Goal: Task Accomplishment & Management: Use online tool/utility

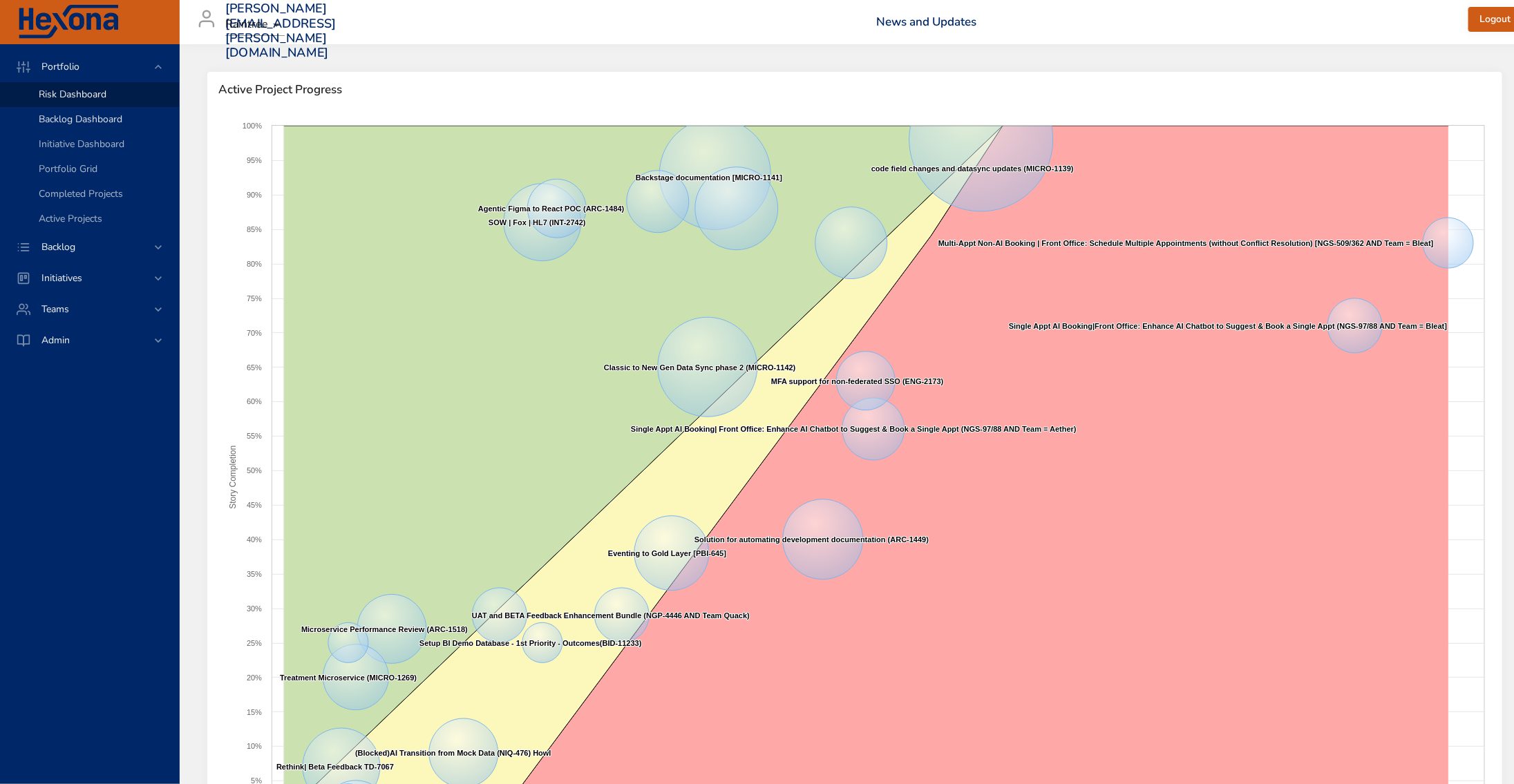
click at [91, 122] on span "Backlog Dashboard" at bounding box center [80, 119] width 84 height 13
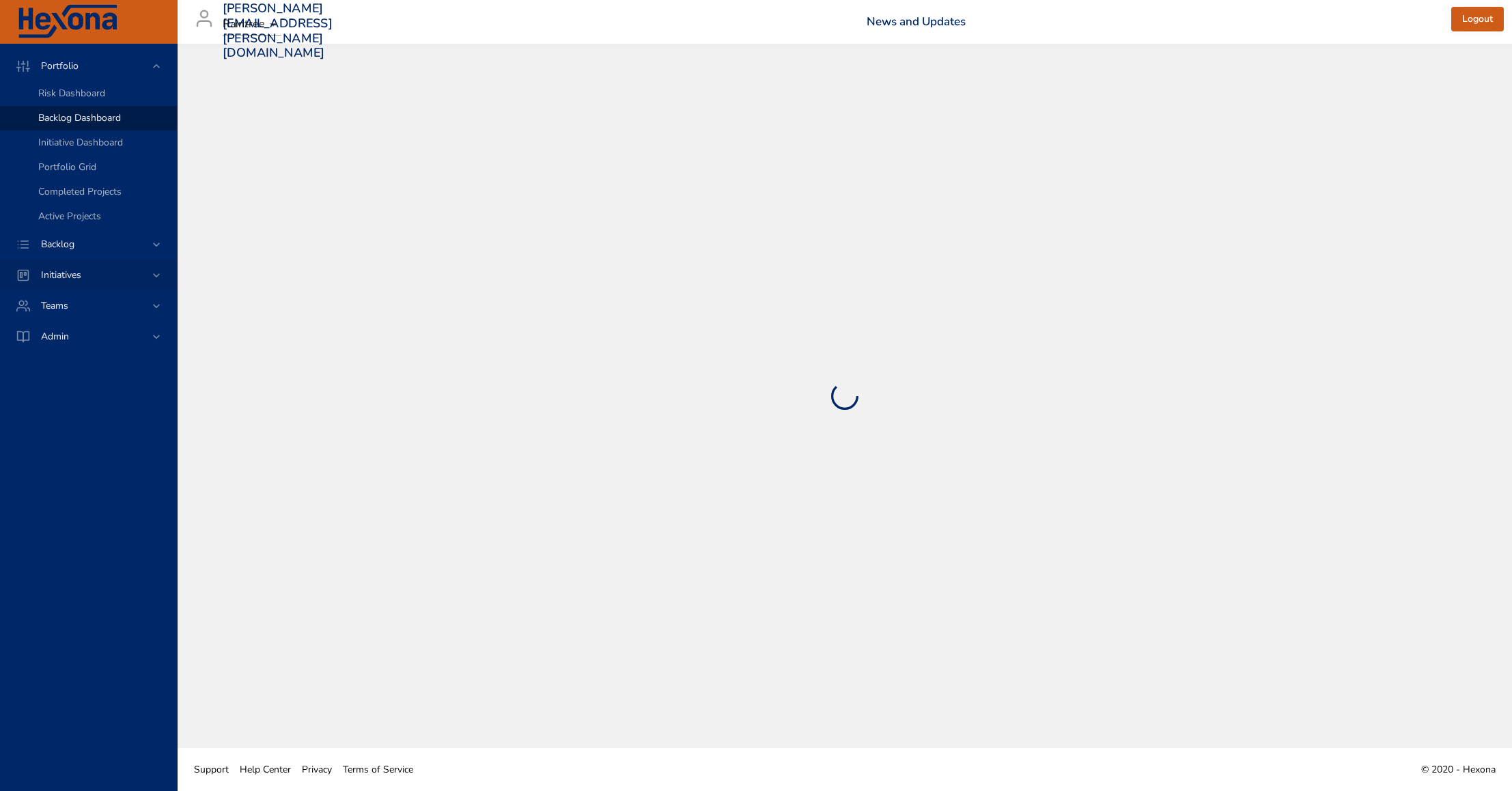
click at [83, 274] on span "Initiatives" at bounding box center [61, 274] width 62 height 13
select select "***"
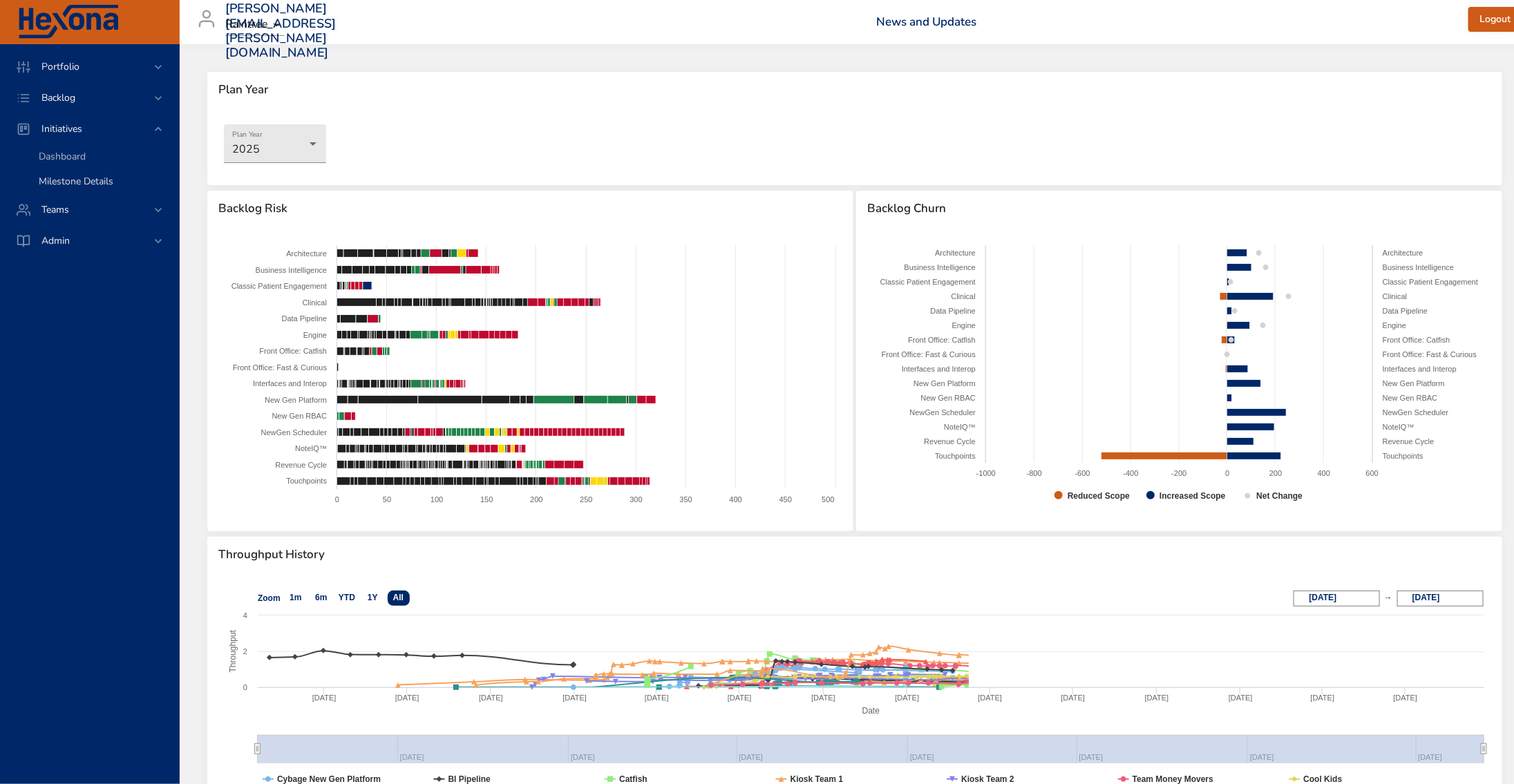
click at [77, 181] on span "Milestone Details" at bounding box center [75, 181] width 74 height 13
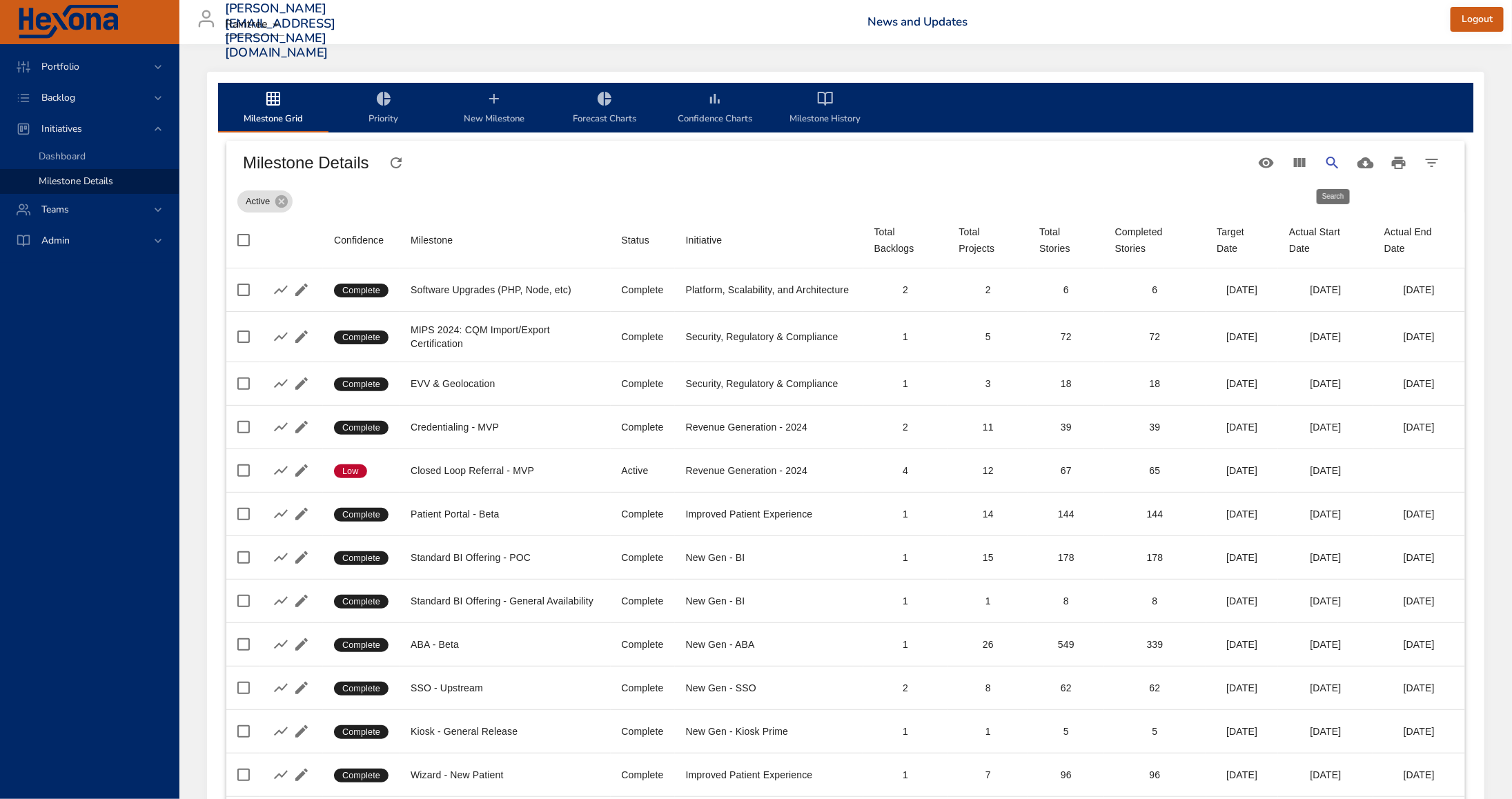
click at [1338, 165] on icon "Search" at bounding box center [1332, 162] width 16 height 16
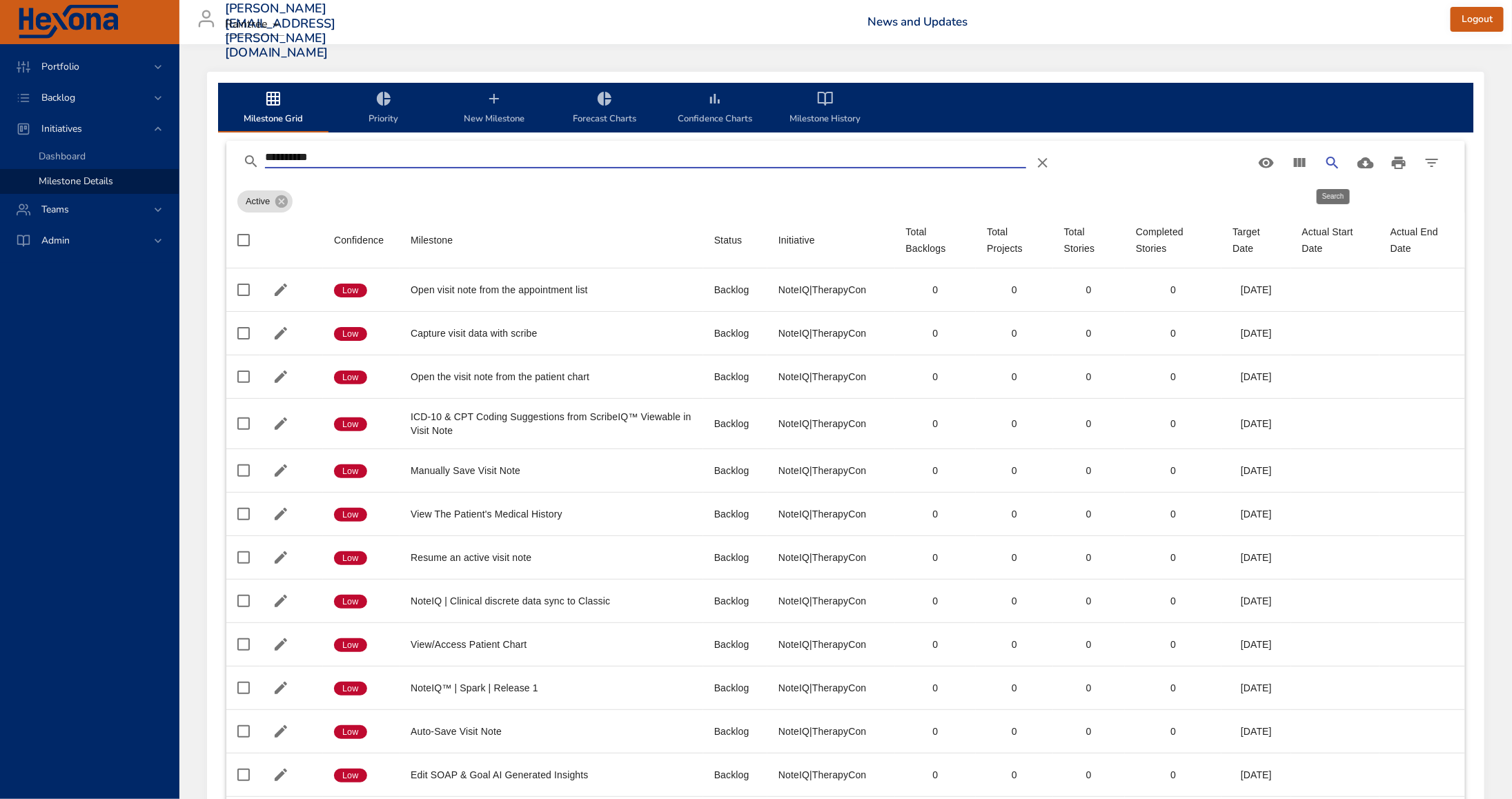
type input "**********"
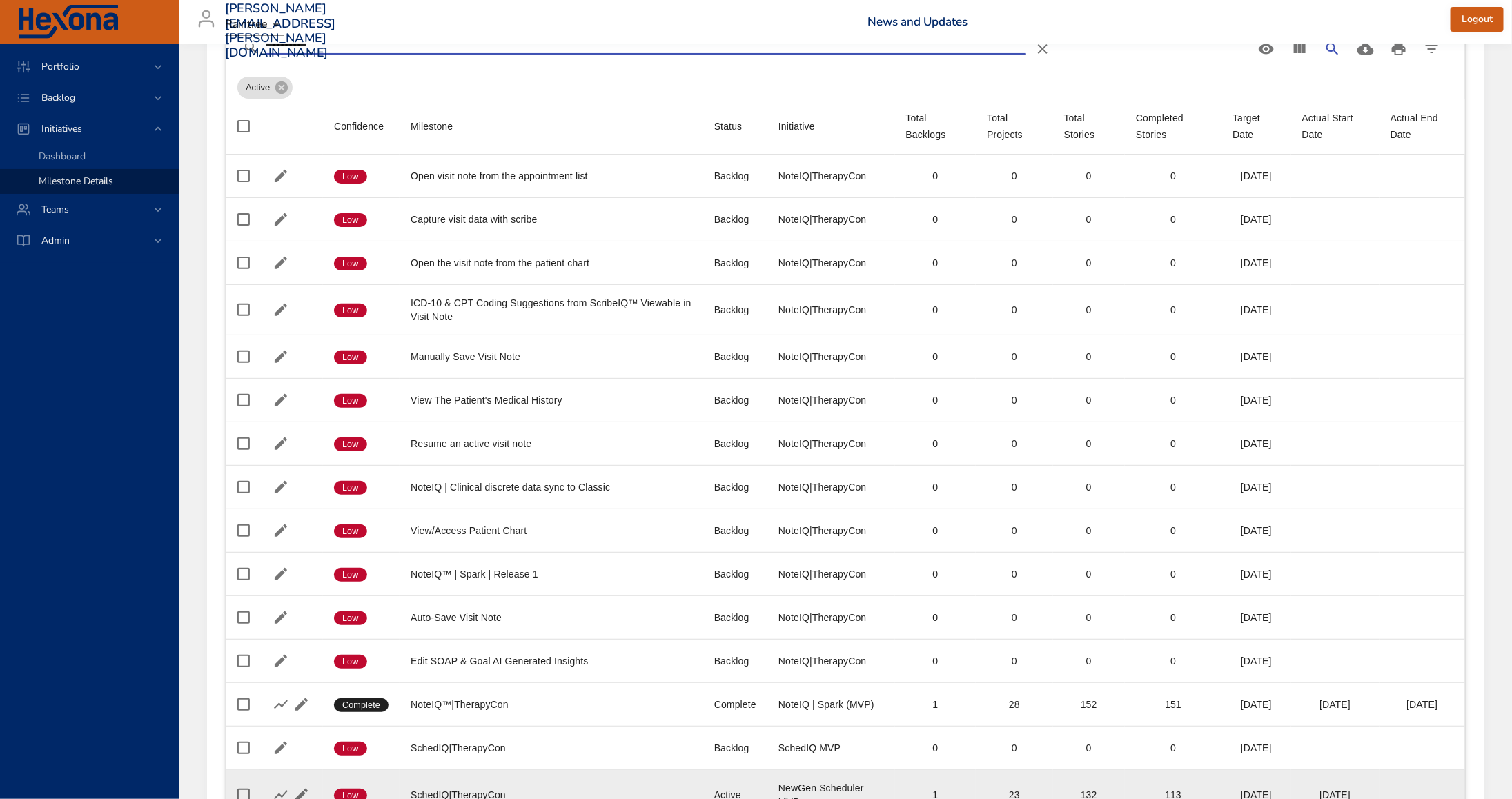
scroll to position [273, 0]
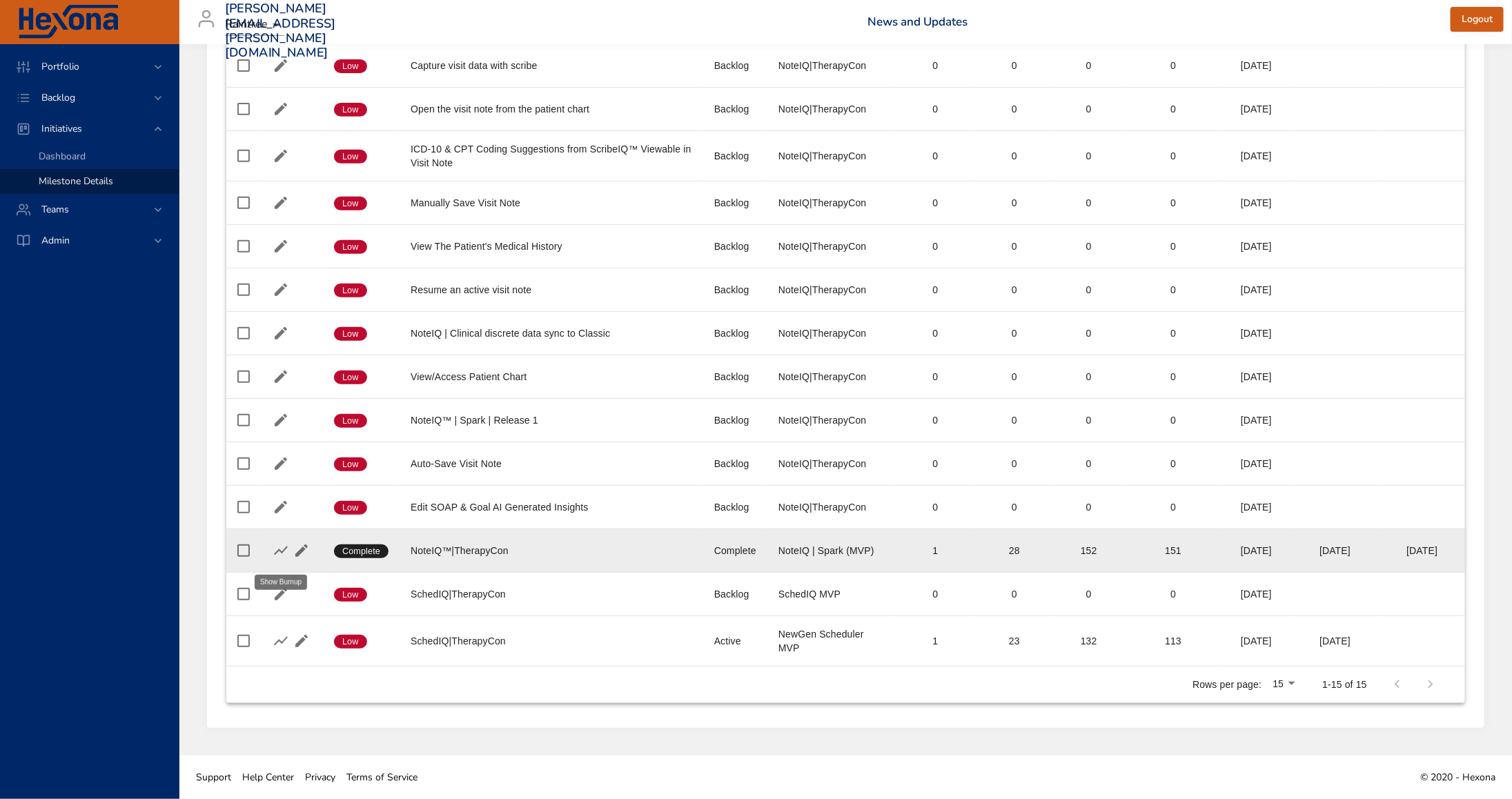
click at [283, 552] on icon "button" at bounding box center [280, 550] width 16 height 16
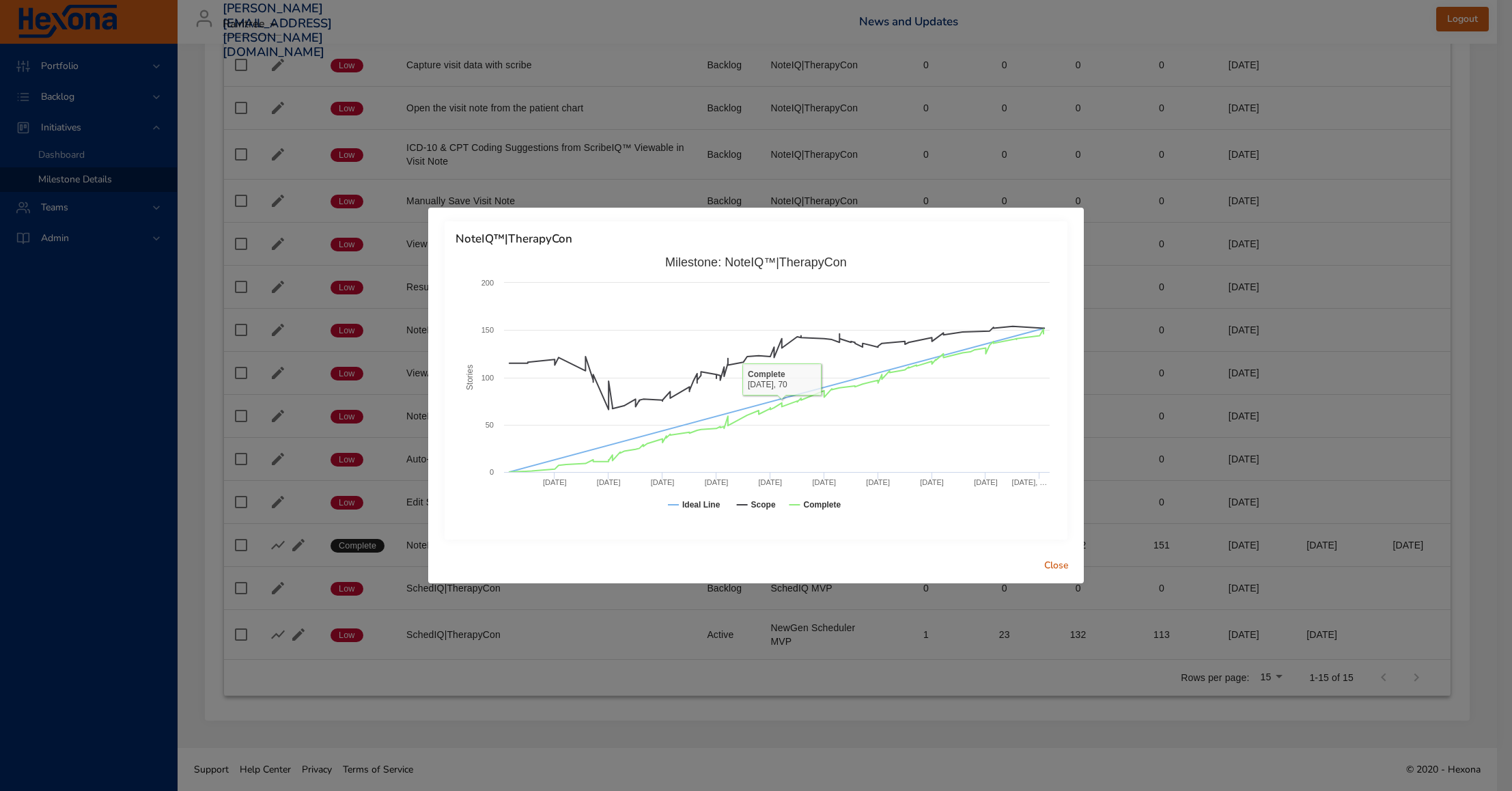
click at [1055, 565] on span "Close" at bounding box center [1057, 566] width 32 height 17
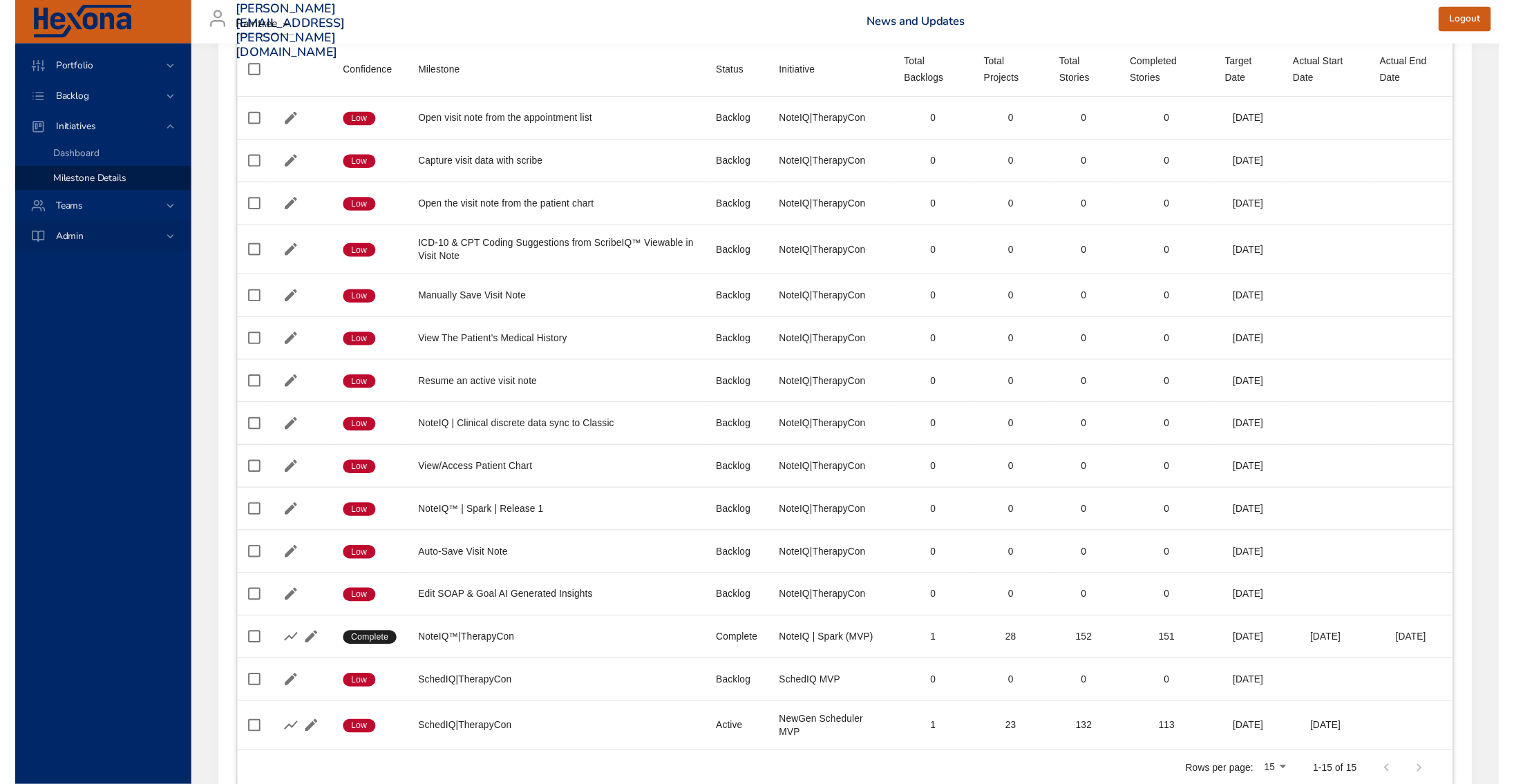
scroll to position [0, 0]
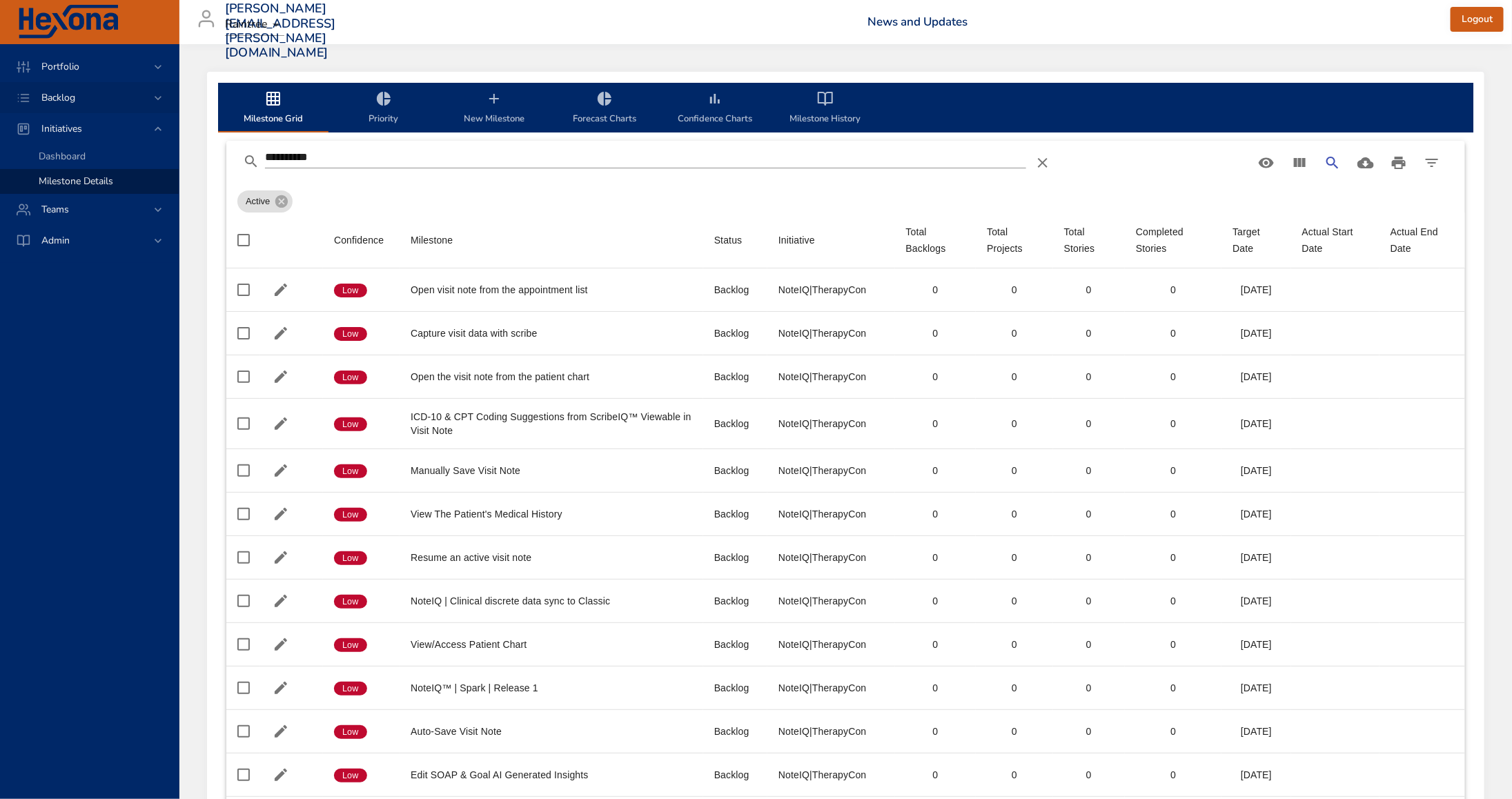
click at [110, 88] on div "Backlog" at bounding box center [89, 98] width 179 height 31
click at [109, 127] on div "Backlog Details" at bounding box center [102, 126] width 129 height 14
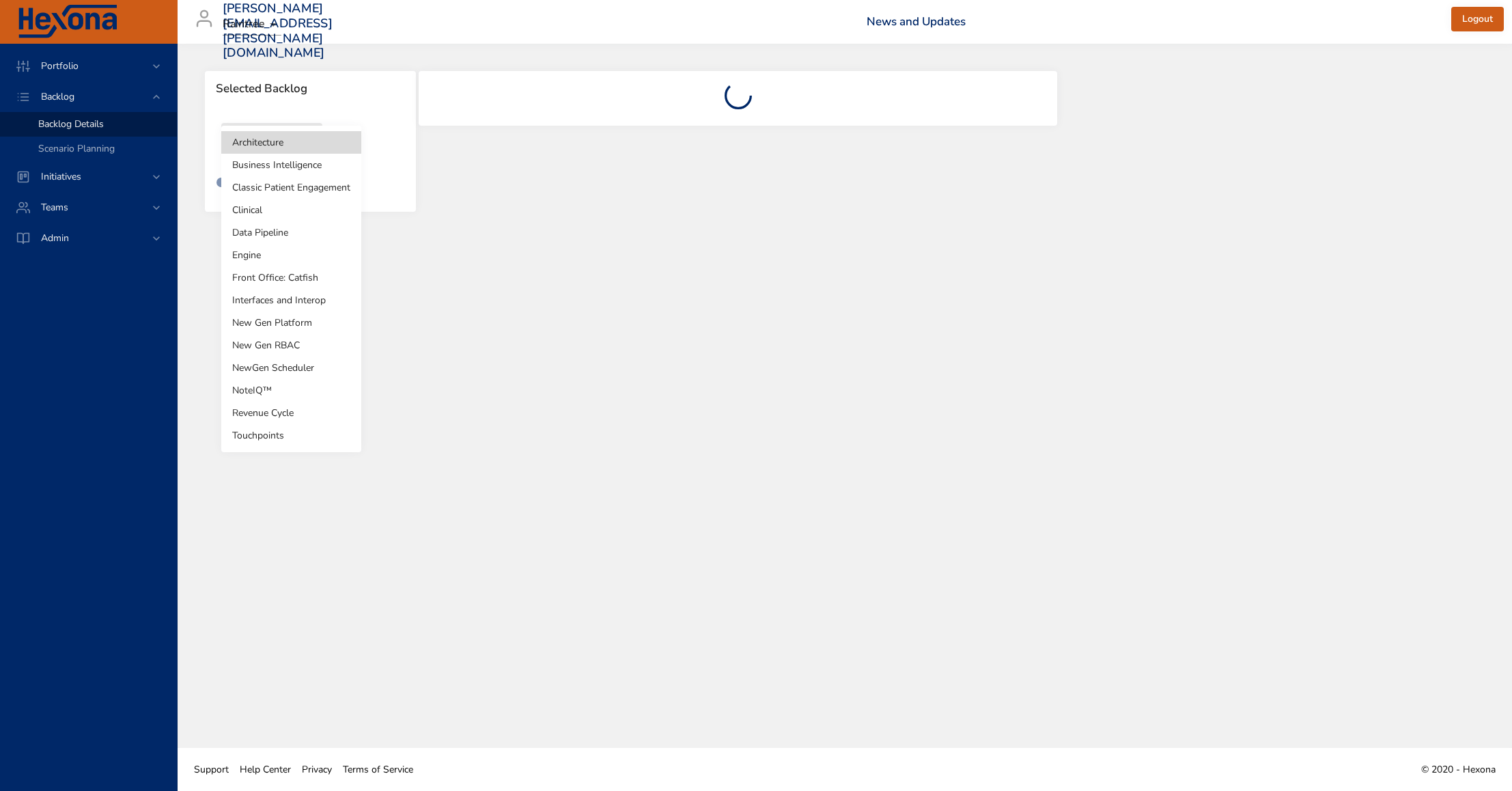
click at [291, 146] on body "Portfolio Backlog Backlog Details Scenario Planning Initiatives Teams Admin [EM…" at bounding box center [756, 395] width 1512 height 791
click at [268, 387] on li "NoteIQ™" at bounding box center [291, 390] width 140 height 22
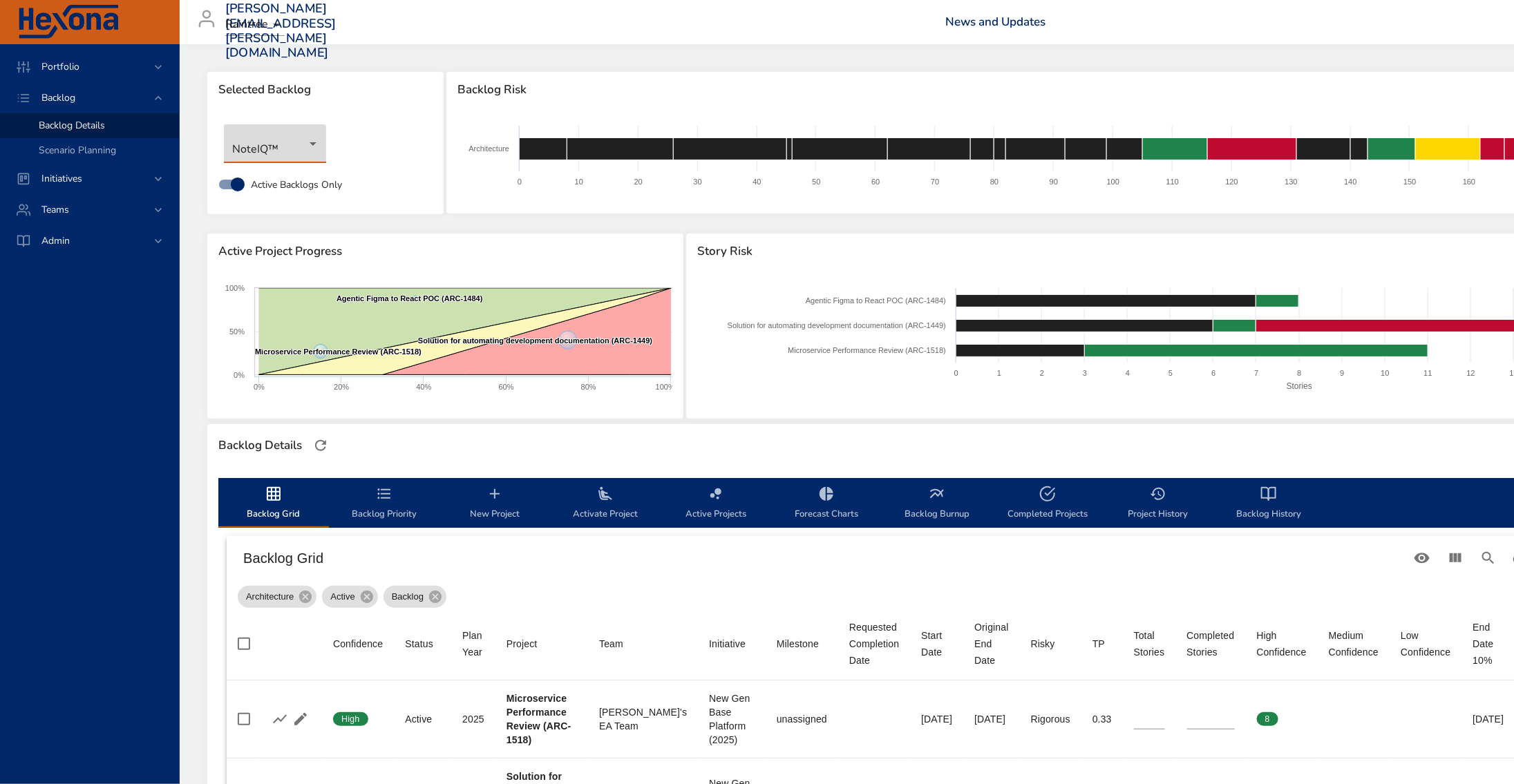
type input "*"
type input "**"
type input "*"
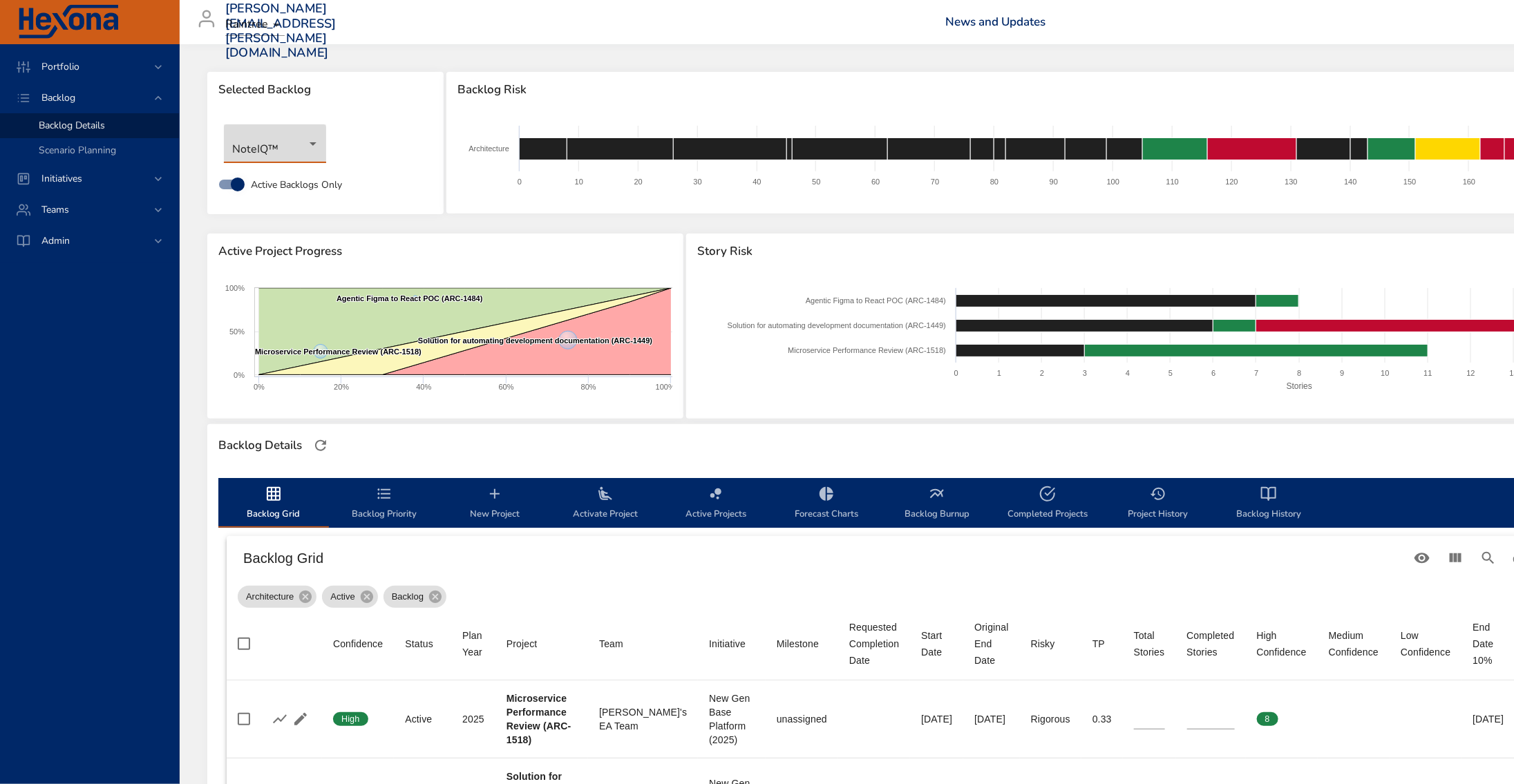
type input "*"
type input "**"
type input "*"
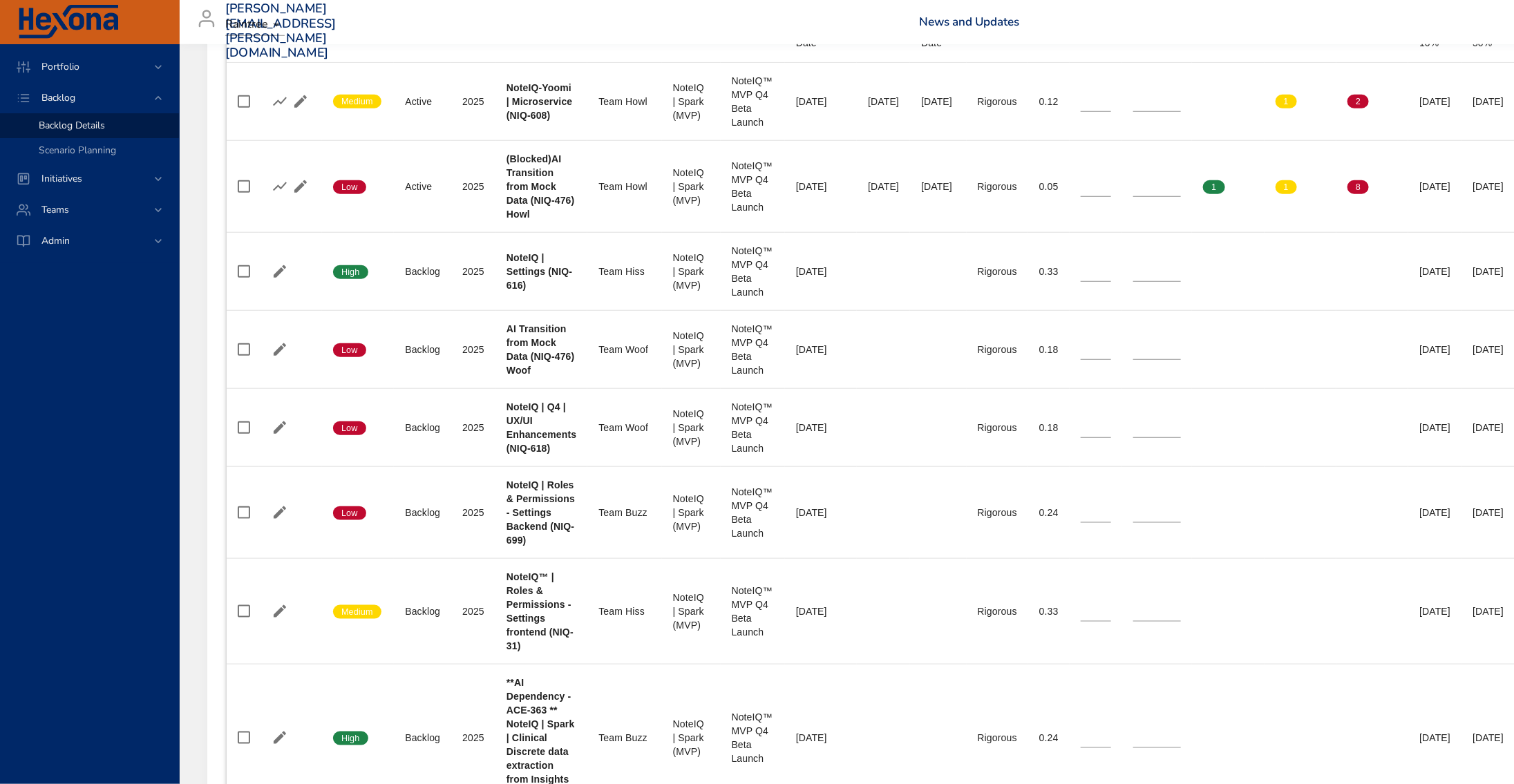
scroll to position [577, 0]
